Goal: Obtain resource: Download file/media

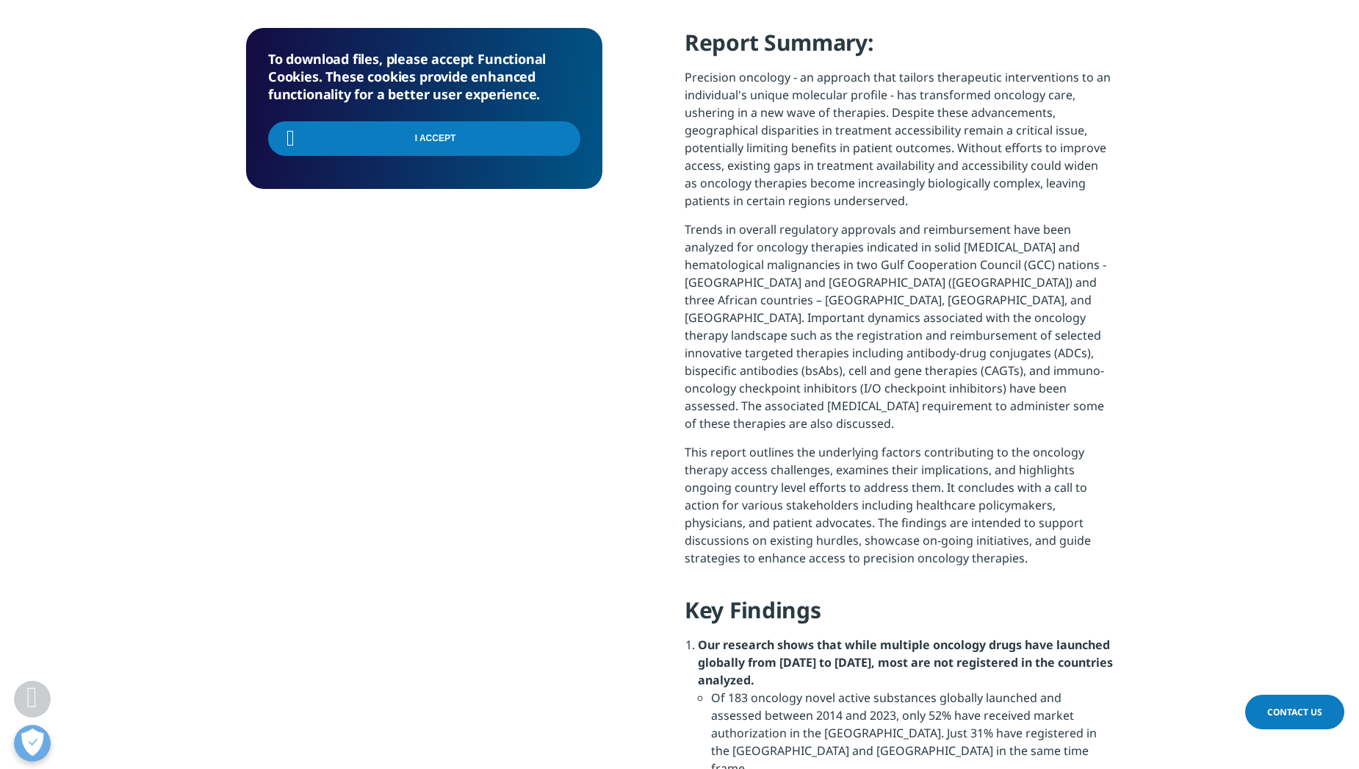
scroll to position [685, 0]
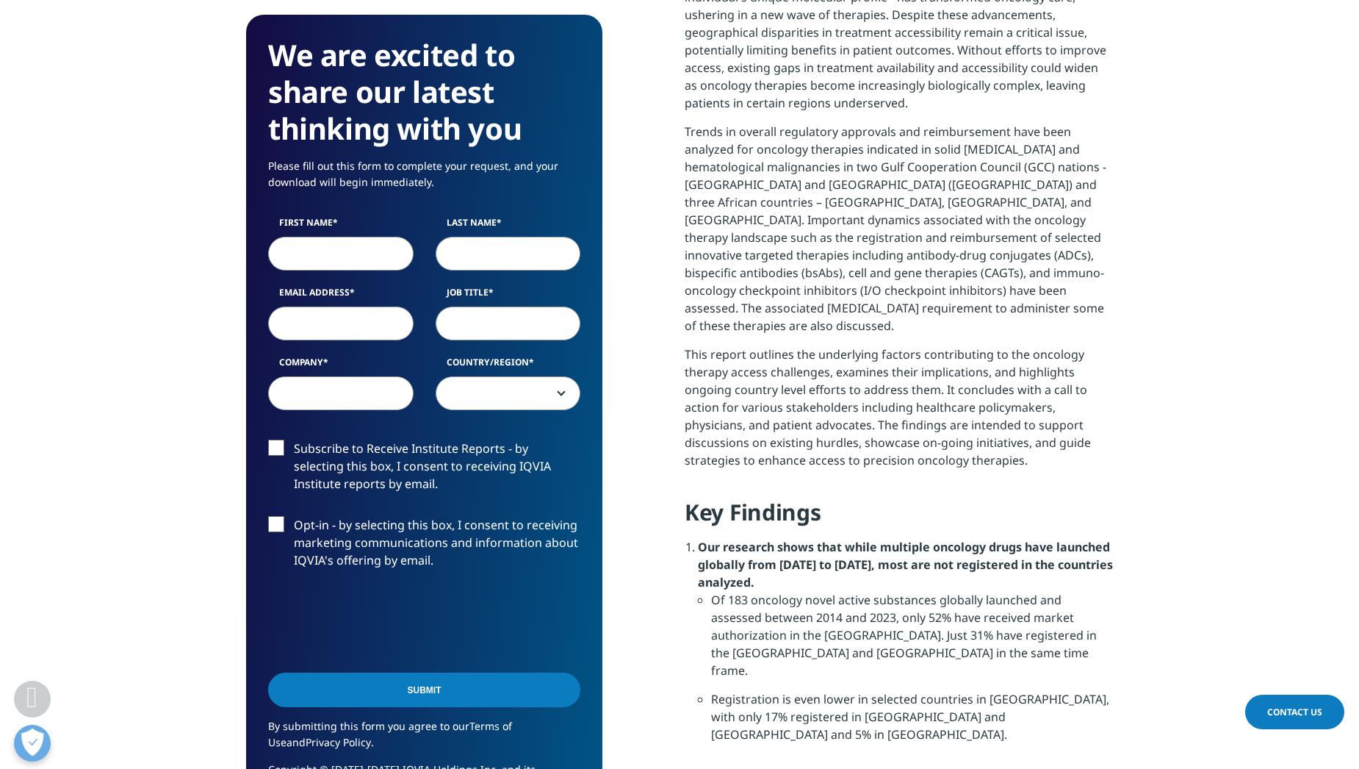
scroll to position [791, 0]
click at [331, 262] on input "First Name" at bounding box center [340, 254] width 145 height 34
type input "Mohamed"
type input "AlSaadany"
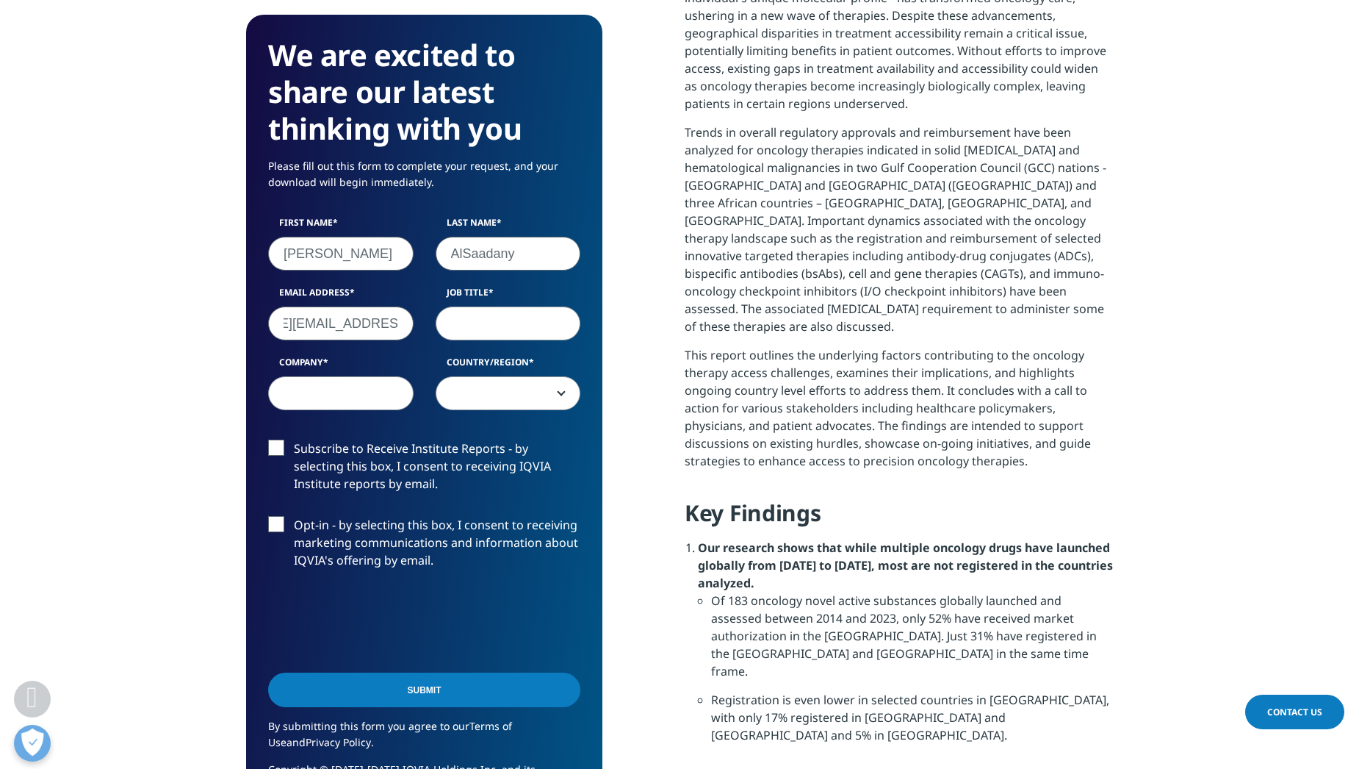
type input "Mohamed.AlSaadany@novartis.com"
type input "Marketing Operations Manager"
type input "Novartis"
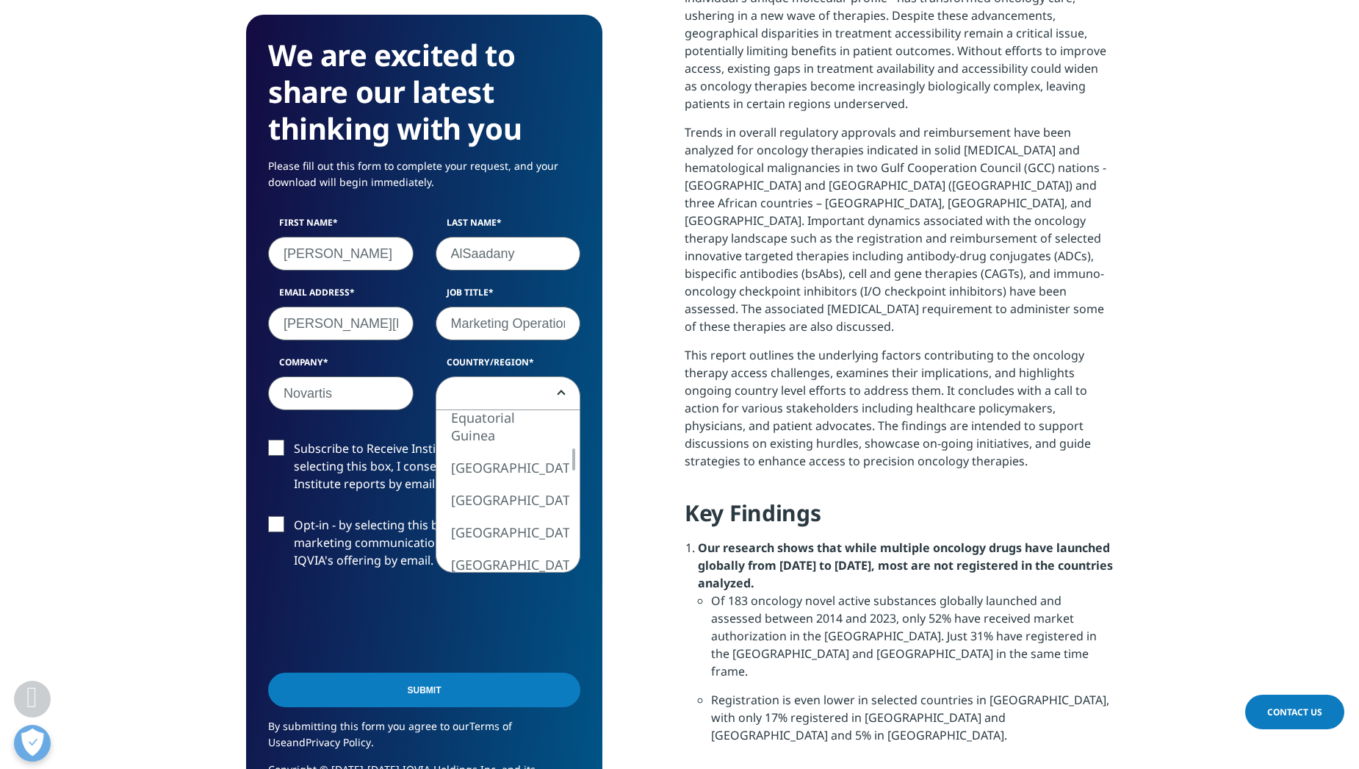
select select "Egypt"
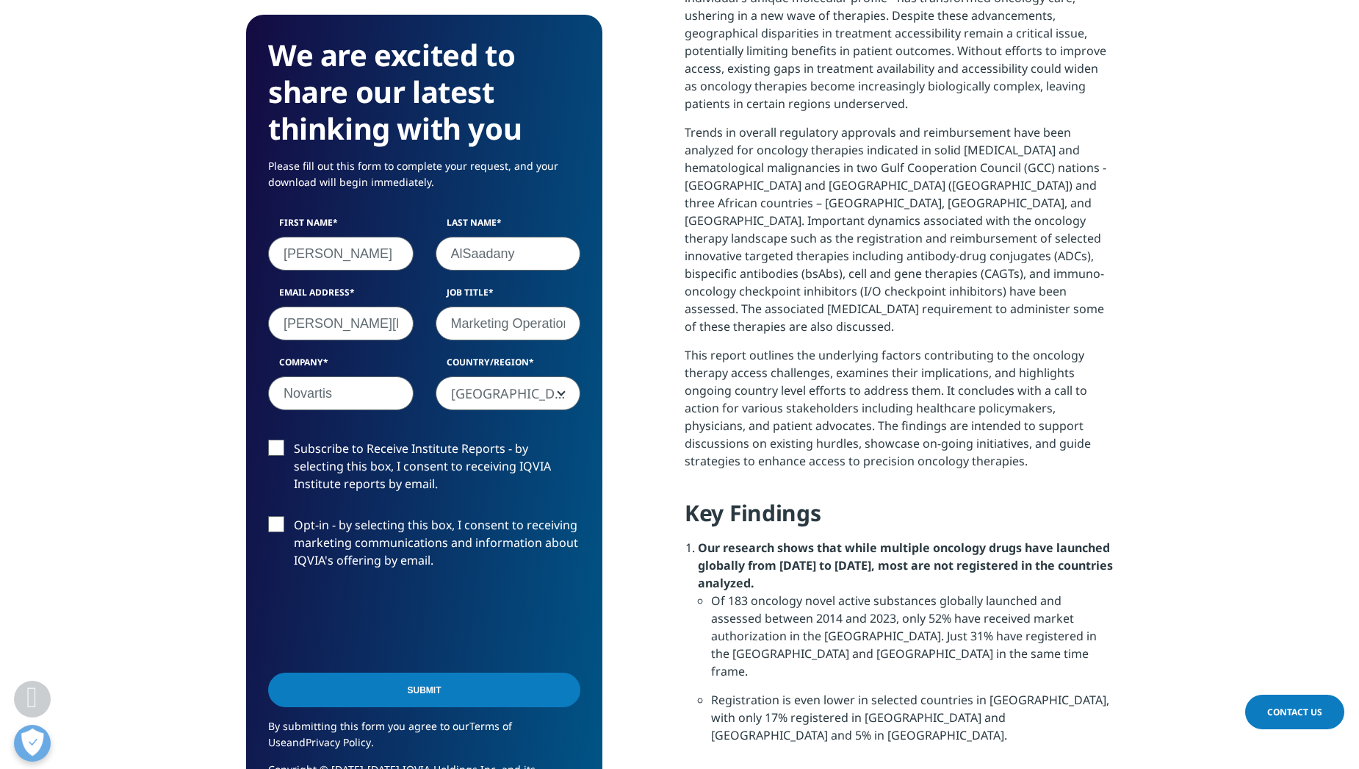
click at [406, 683] on input "Submit" at bounding box center [424, 689] width 312 height 35
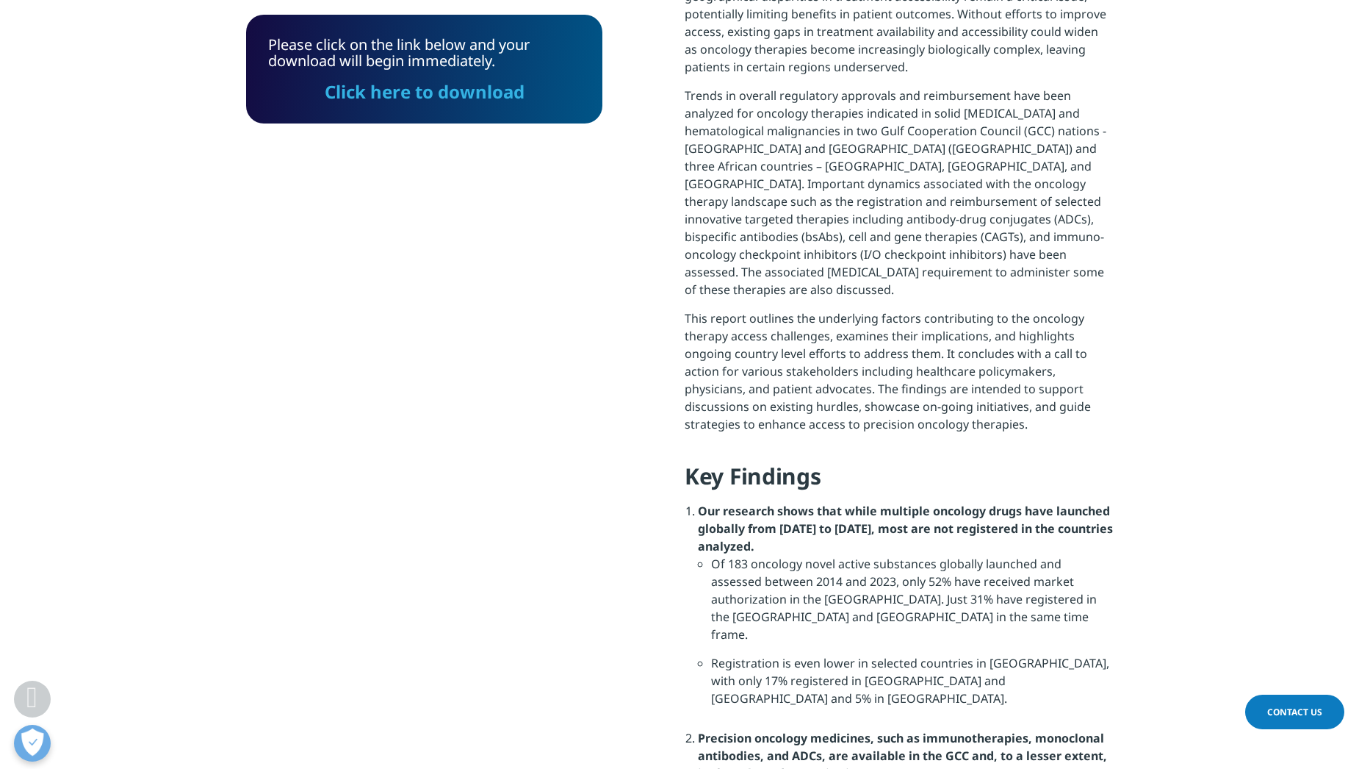
scroll to position [109, 356]
click at [449, 97] on link "Click here to download" at bounding box center [425, 91] width 200 height 24
